Goal: Find specific page/section

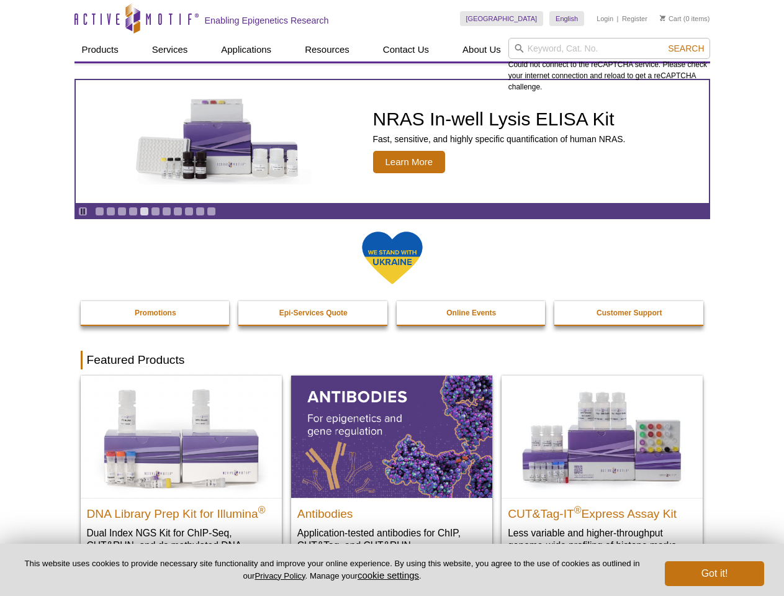
click at [609, 48] on input "search" at bounding box center [609, 48] width 202 height 21
click at [686, 48] on span "Search" at bounding box center [686, 48] width 36 height 10
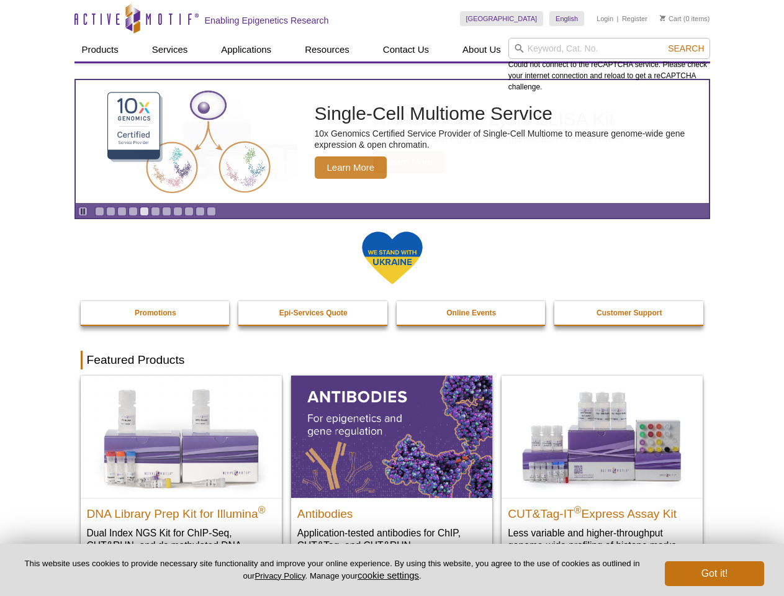
click at [83, 211] on icon "Pause" at bounding box center [83, 211] width 8 height 8
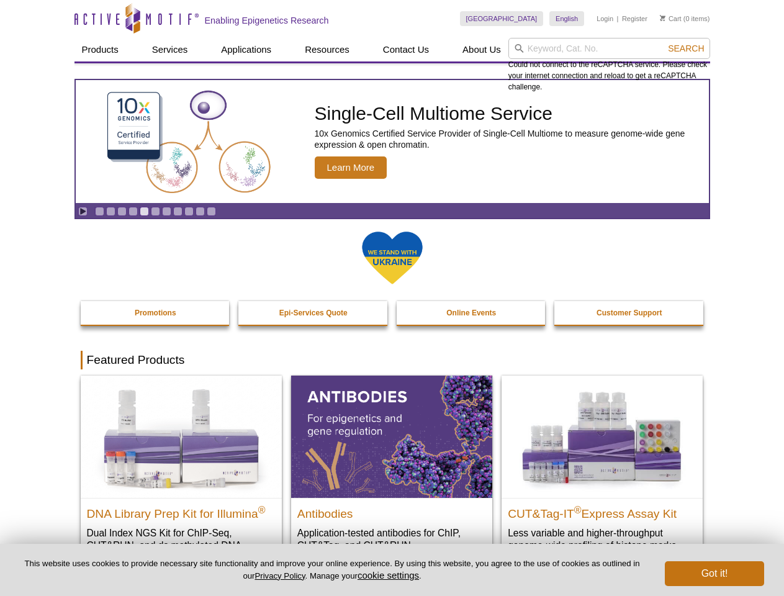
click at [99, 211] on link "Go to slide 1" at bounding box center [99, 211] width 9 height 9
click at [110, 211] on link "Go to slide 2" at bounding box center [110, 211] width 9 height 9
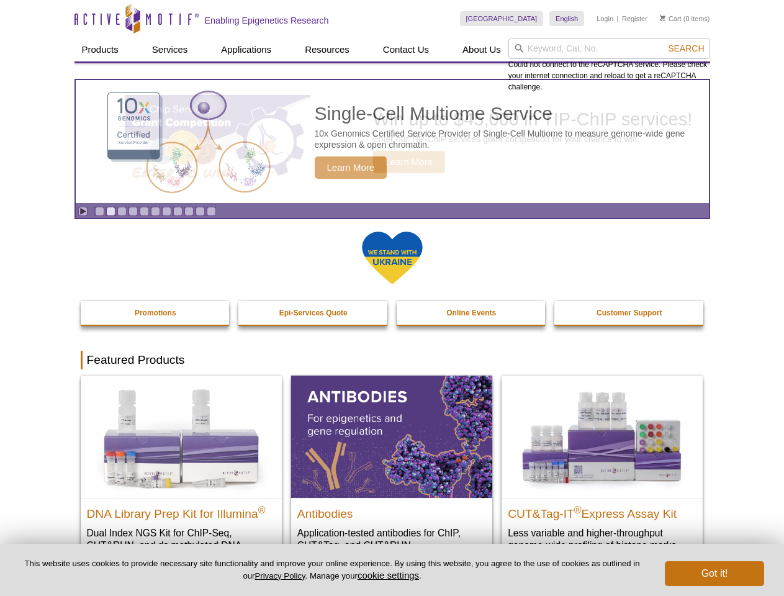
click at [122, 211] on link "Go to slide 3" at bounding box center [121, 211] width 9 height 9
click at [133, 211] on link "Go to slide 4" at bounding box center [132, 211] width 9 height 9
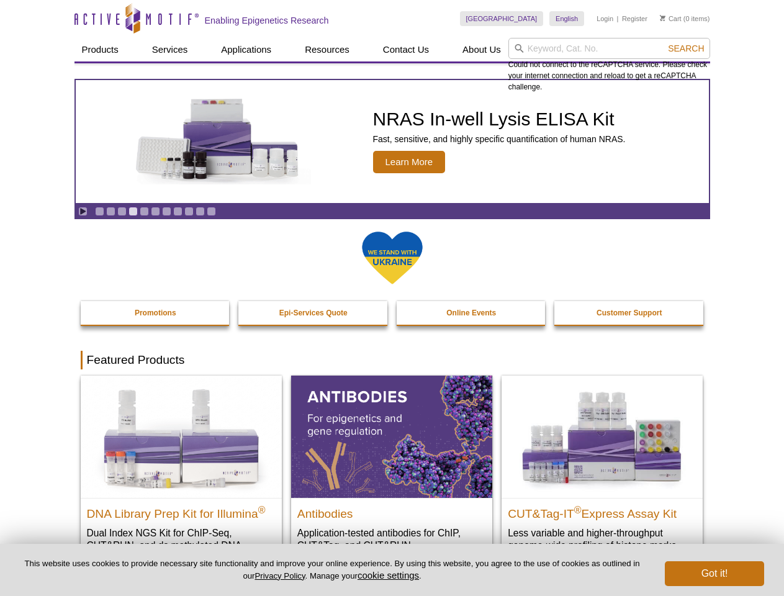
click at [144, 211] on link "Go to slide 5" at bounding box center [144, 211] width 9 height 9
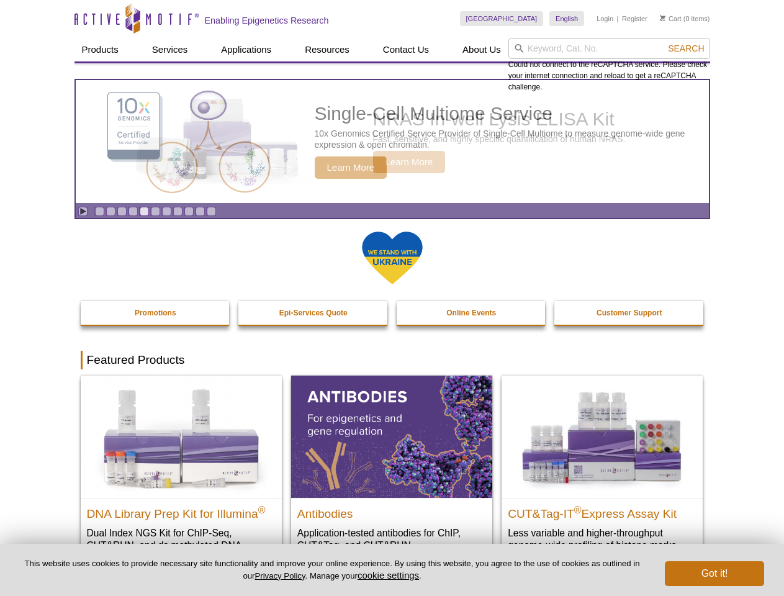
click at [155, 211] on link "Go to slide 6" at bounding box center [155, 211] width 9 height 9
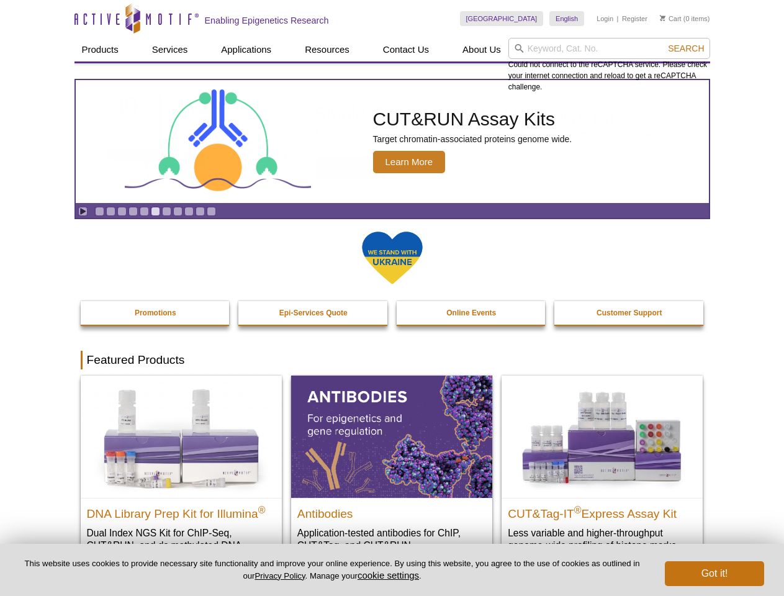
click at [166, 211] on link "Go to slide 7" at bounding box center [166, 211] width 9 height 9
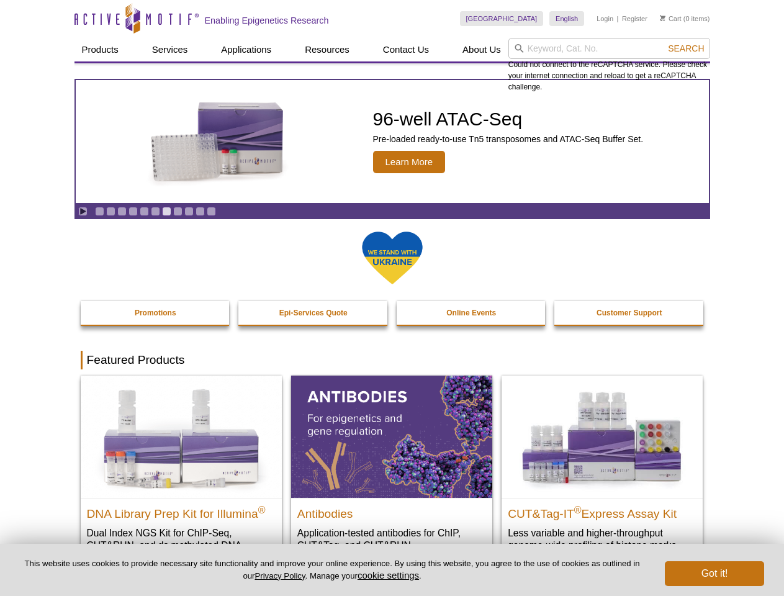
click at [686, 48] on span "Search" at bounding box center [686, 48] width 36 height 10
